Goal: Information Seeking & Learning: Find specific fact

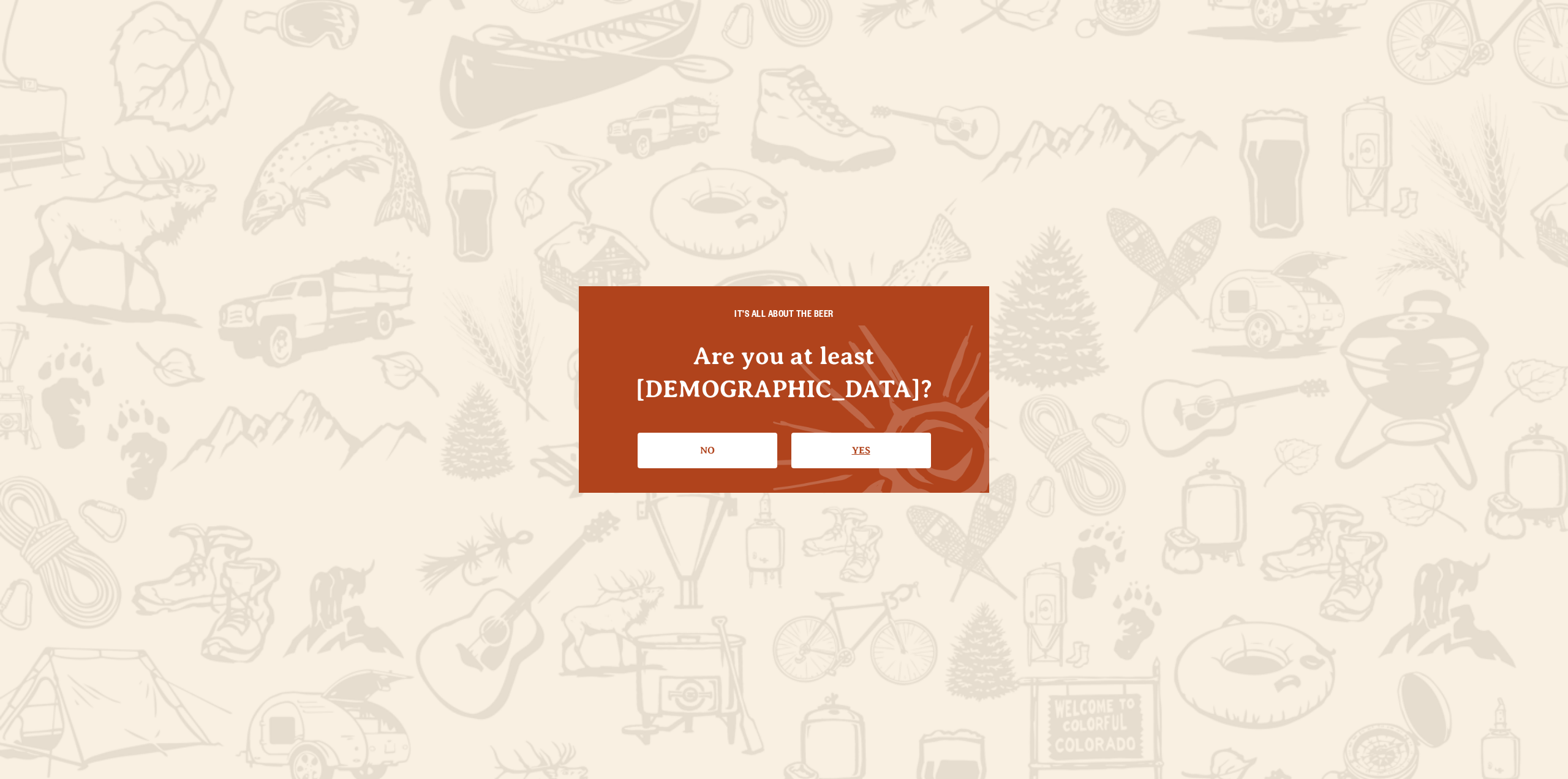
click at [898, 443] on link "Yes" at bounding box center [861, 450] width 139 height 36
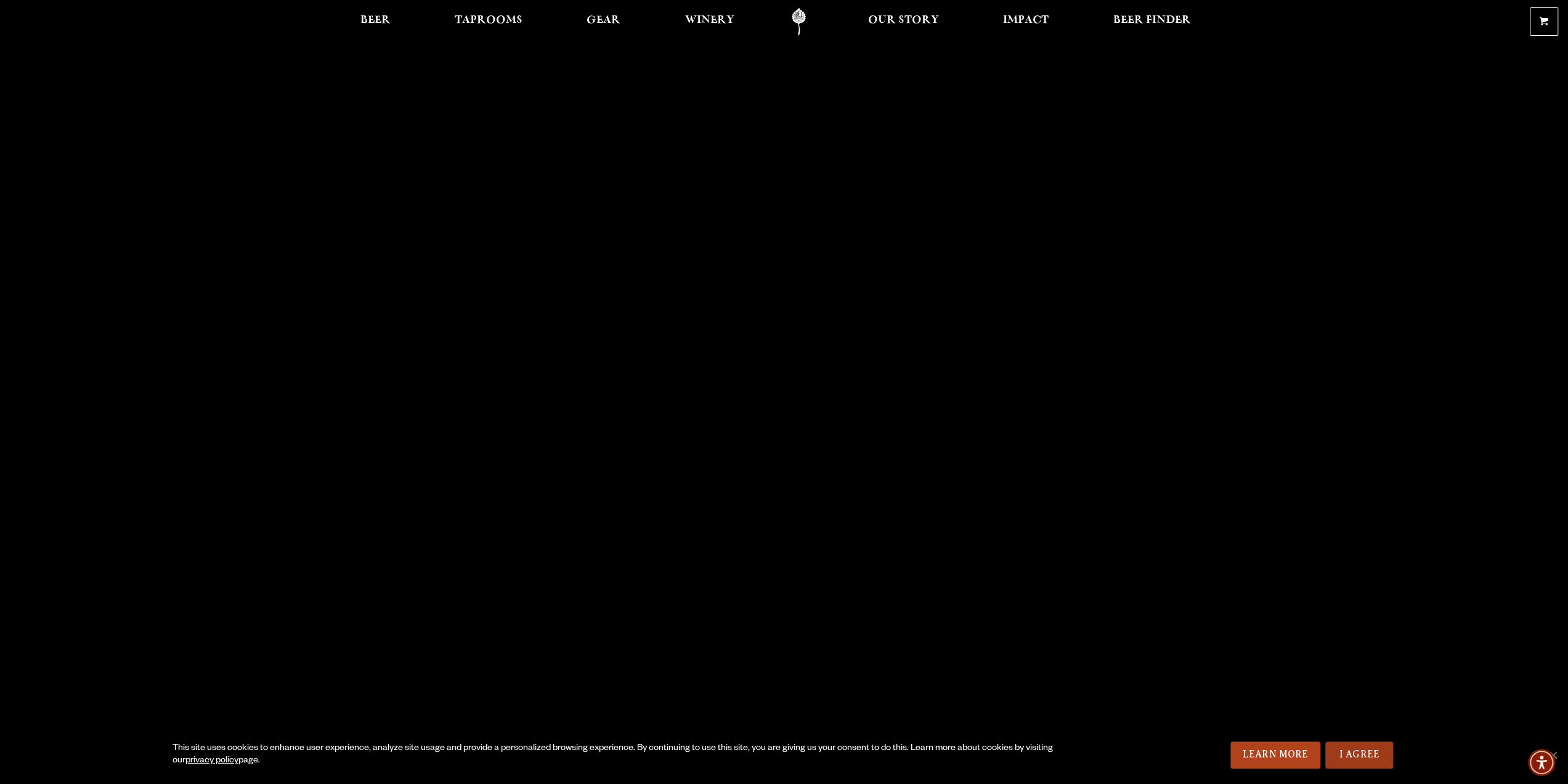
click at [1353, 749] on link "I Agree" at bounding box center [1360, 755] width 68 height 27
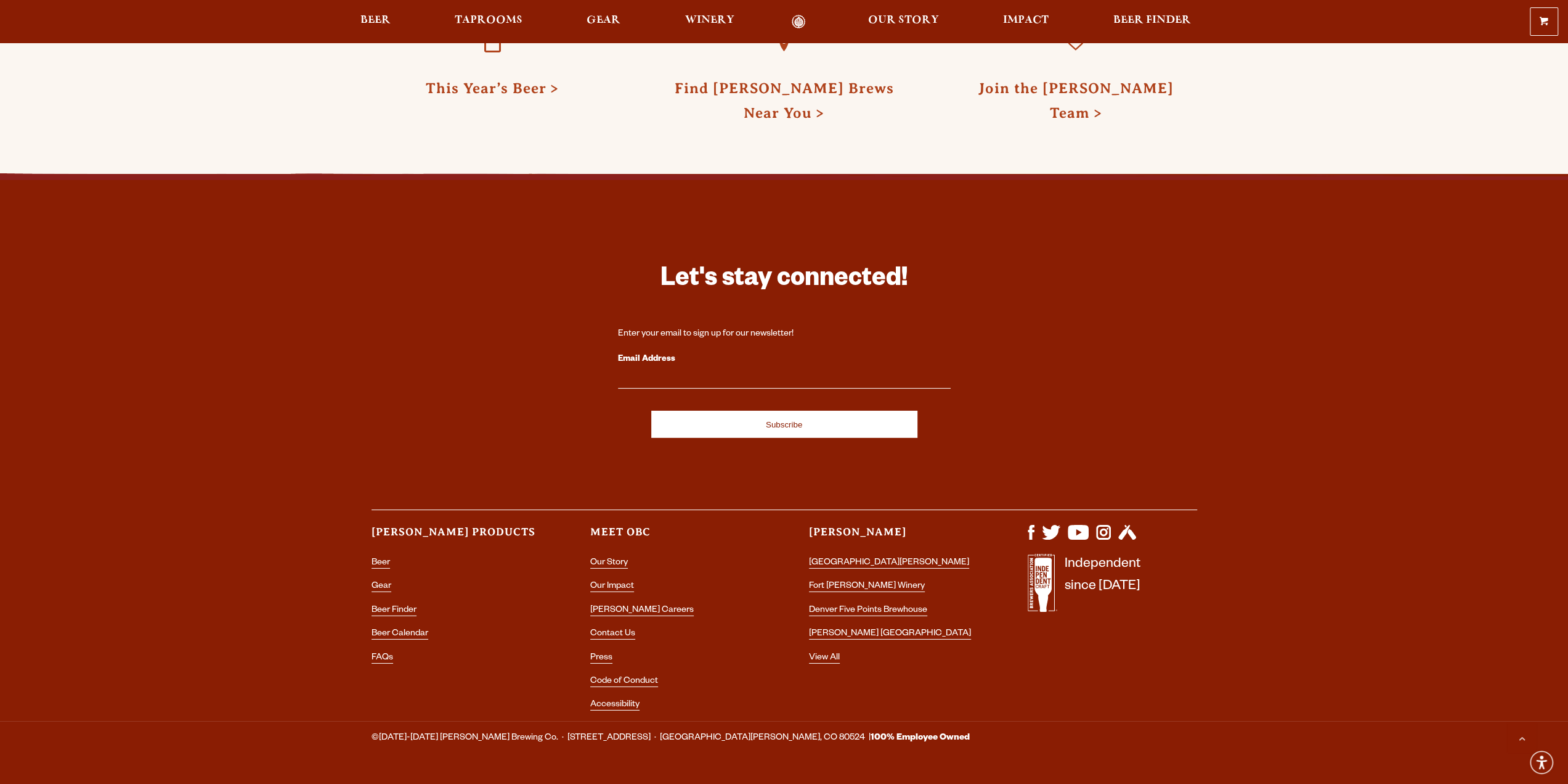
scroll to position [3680, 0]
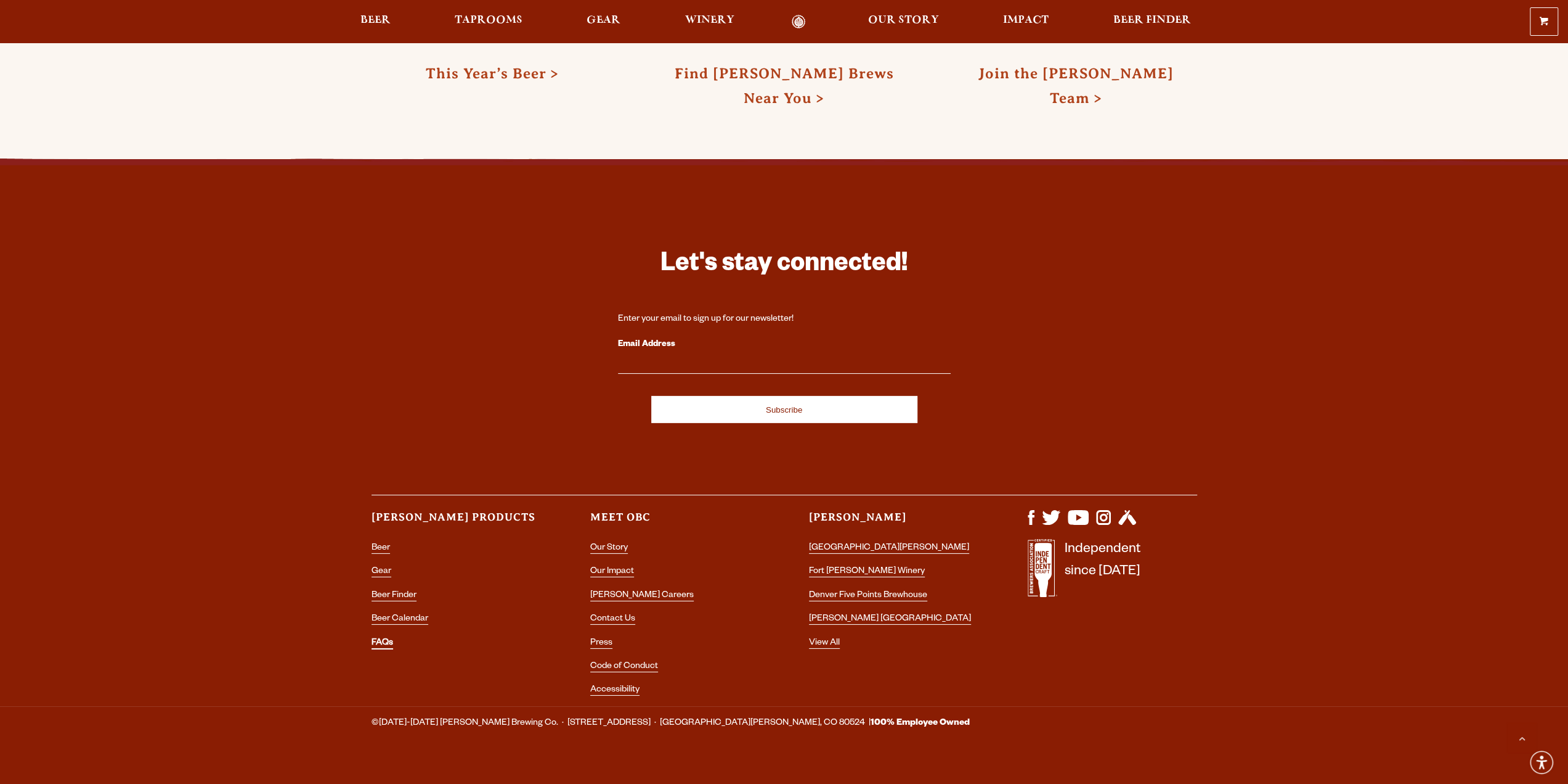
click at [387, 638] on link "FAQs" at bounding box center [383, 643] width 21 height 11
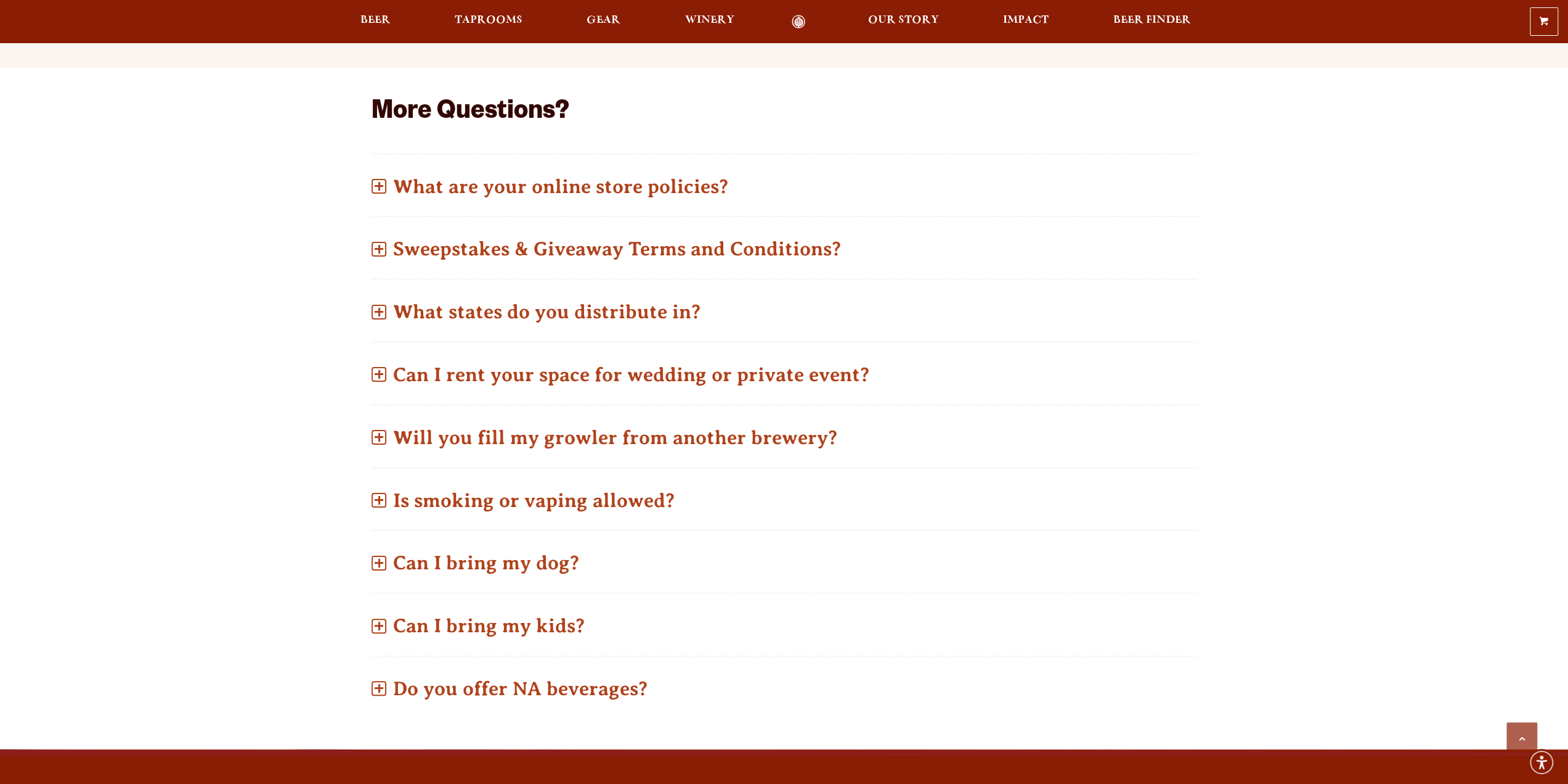
scroll to position [616, 0]
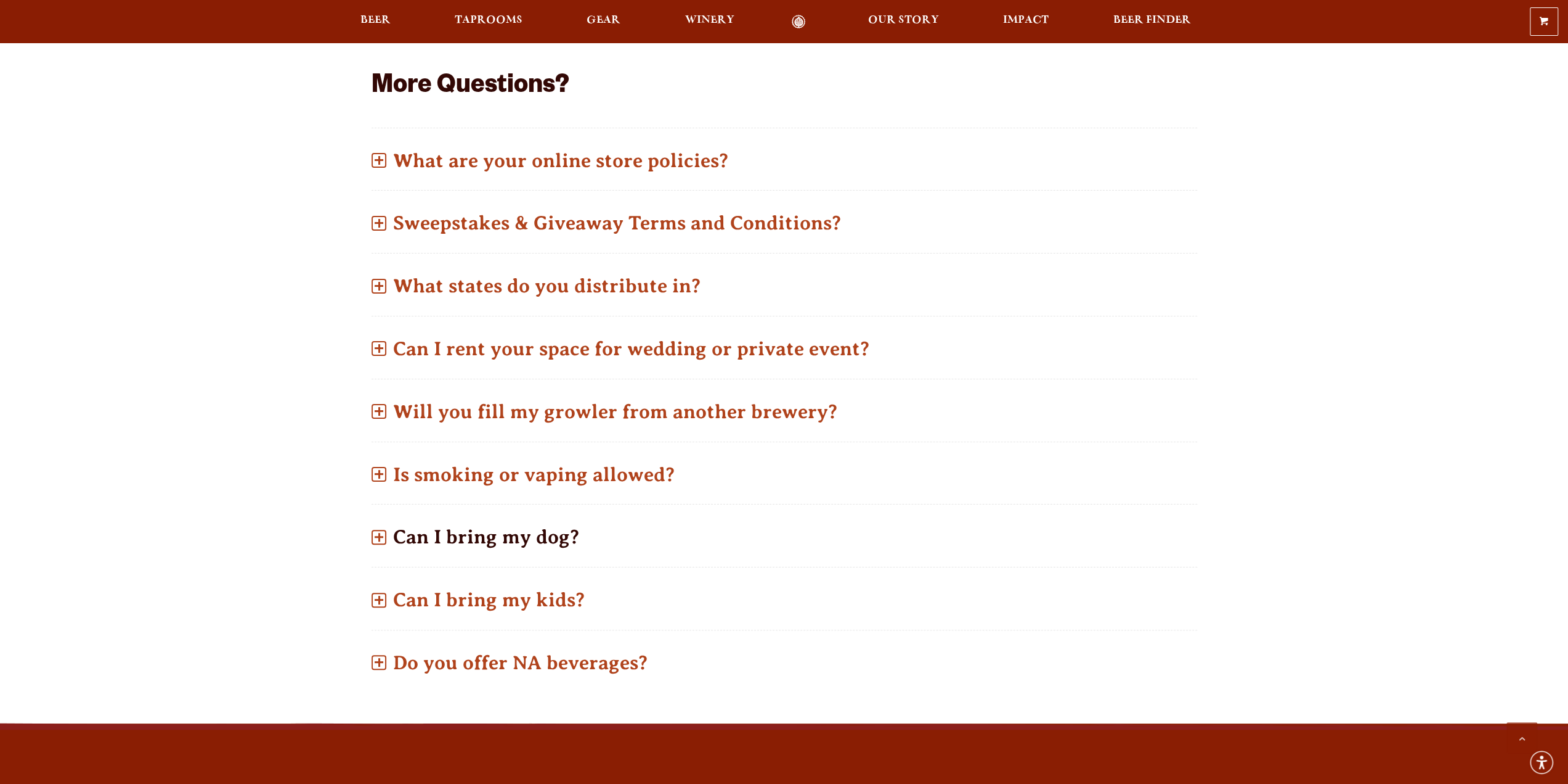
click at [432, 545] on p "Can I bring my dog?" at bounding box center [784, 537] width 825 height 44
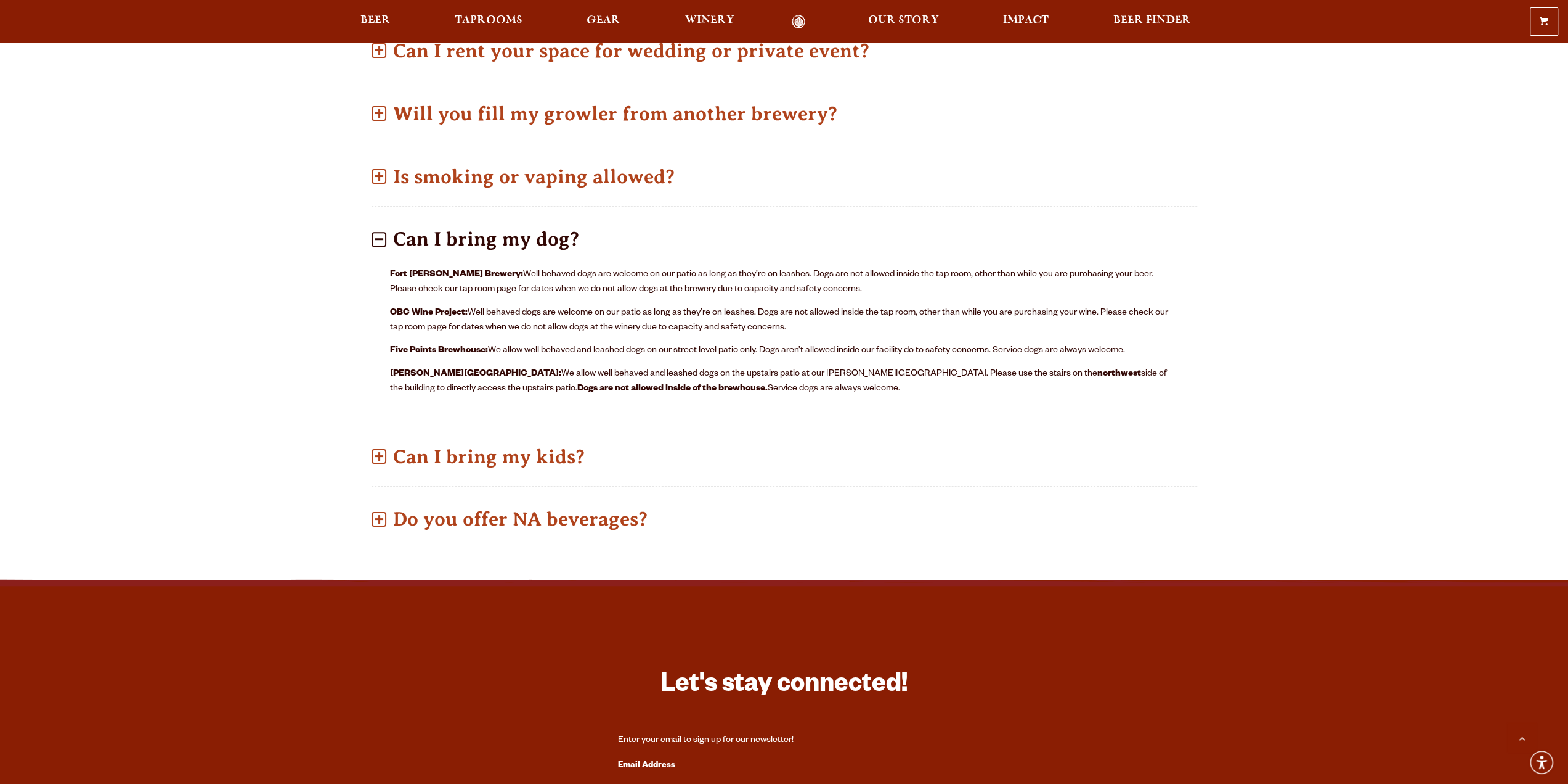
scroll to position [1048, 0]
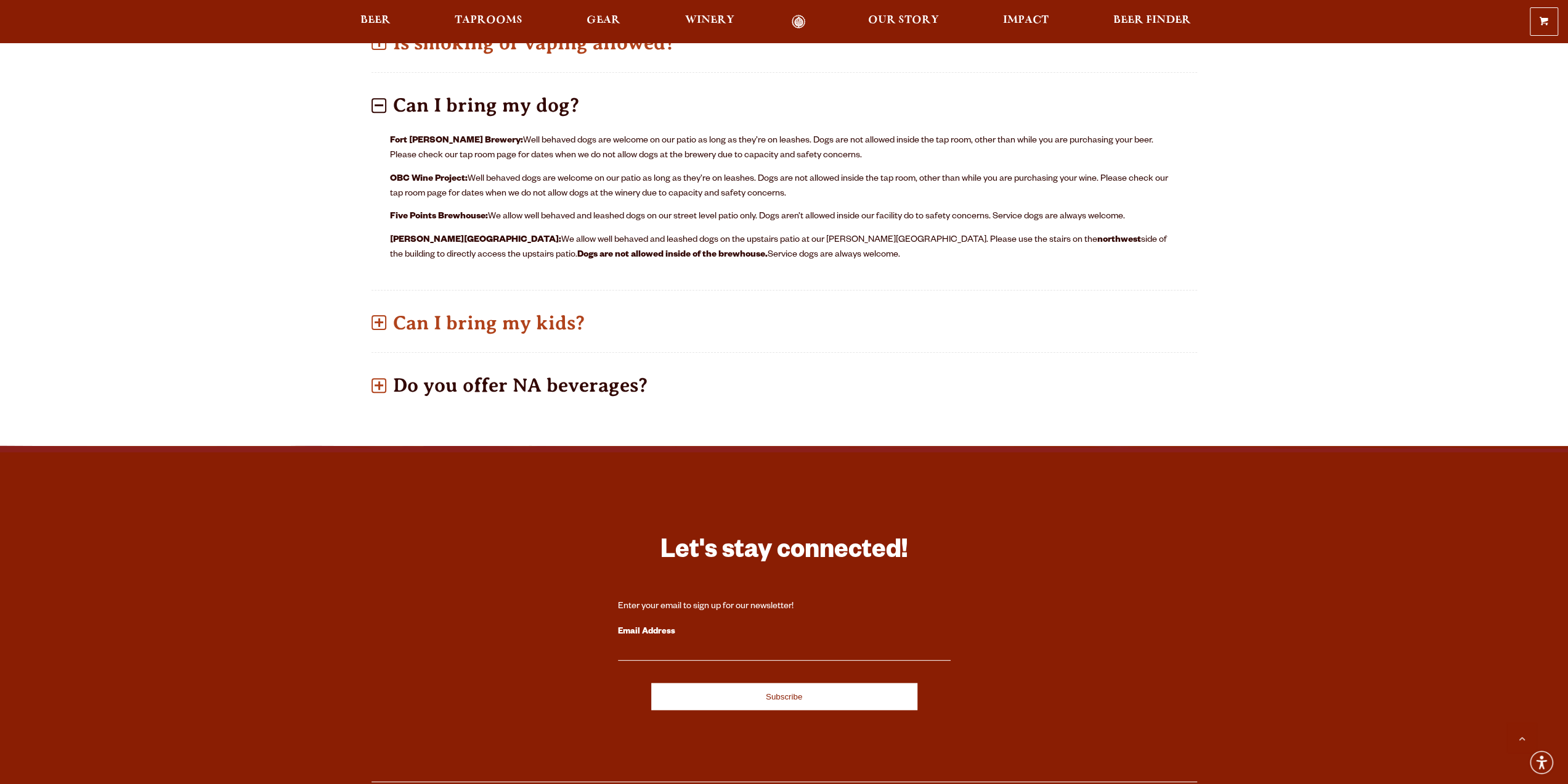
click at [491, 371] on p "Do you offer NA beverages?" at bounding box center [784, 385] width 825 height 44
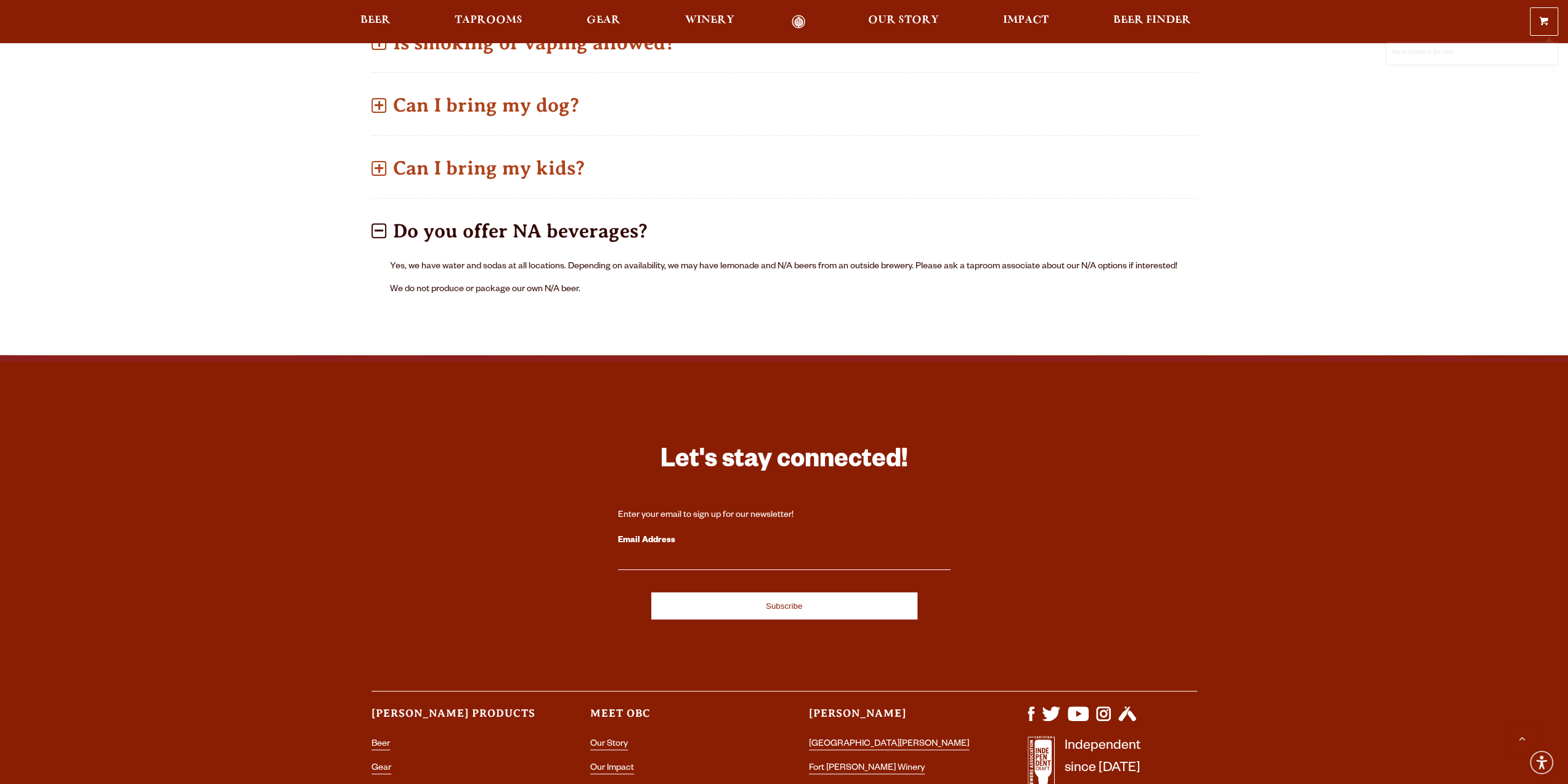
scroll to position [1257, 0]
